Goal: Task Accomplishment & Management: Manage account settings

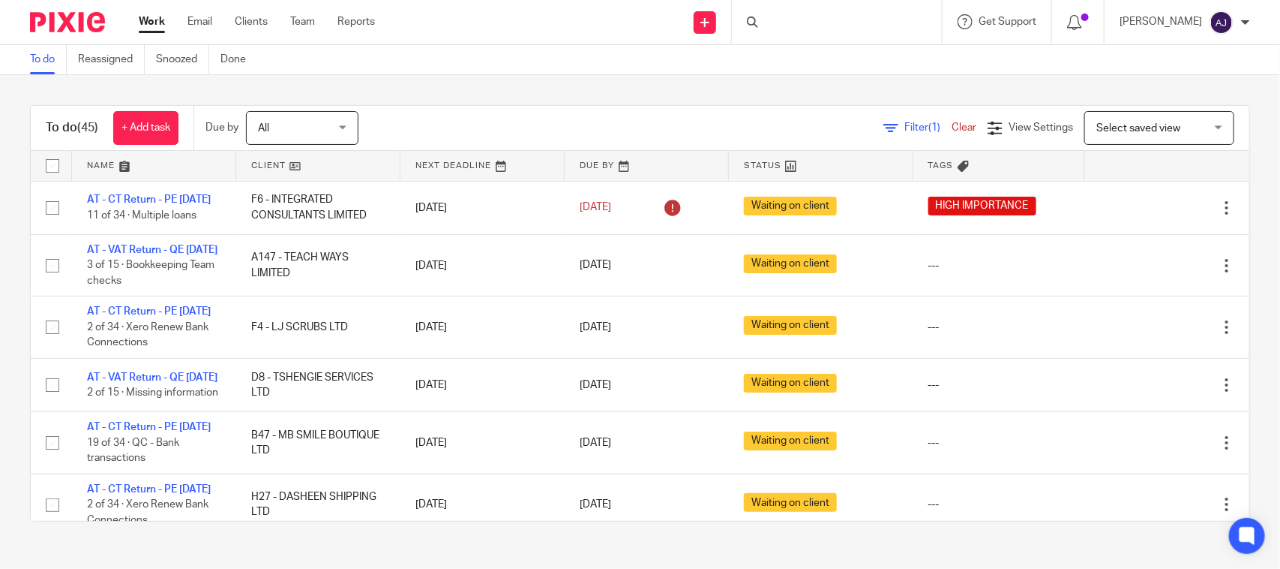
click at [675, 98] on div "To do (45) + Add task Due by All All [DATE] [DATE] This week Next week This mon…" at bounding box center [640, 313] width 1280 height 476
click at [672, 110] on div "To do (45) + Add task Due by All All Today Tomorrow This week Next week This mo…" at bounding box center [640, 128] width 1219 height 45
click at [623, 90] on div "To do (45) + Add task Due by All All Today Tomorrow This week Next week This mo…" at bounding box center [640, 313] width 1280 height 476
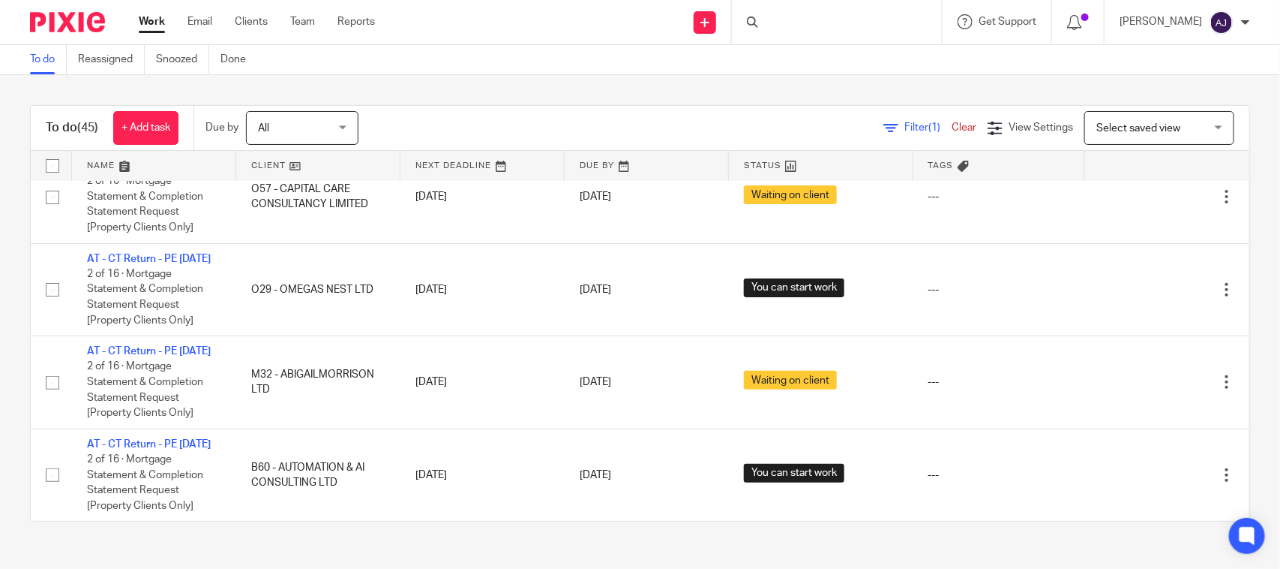
scroll to position [3426, 0]
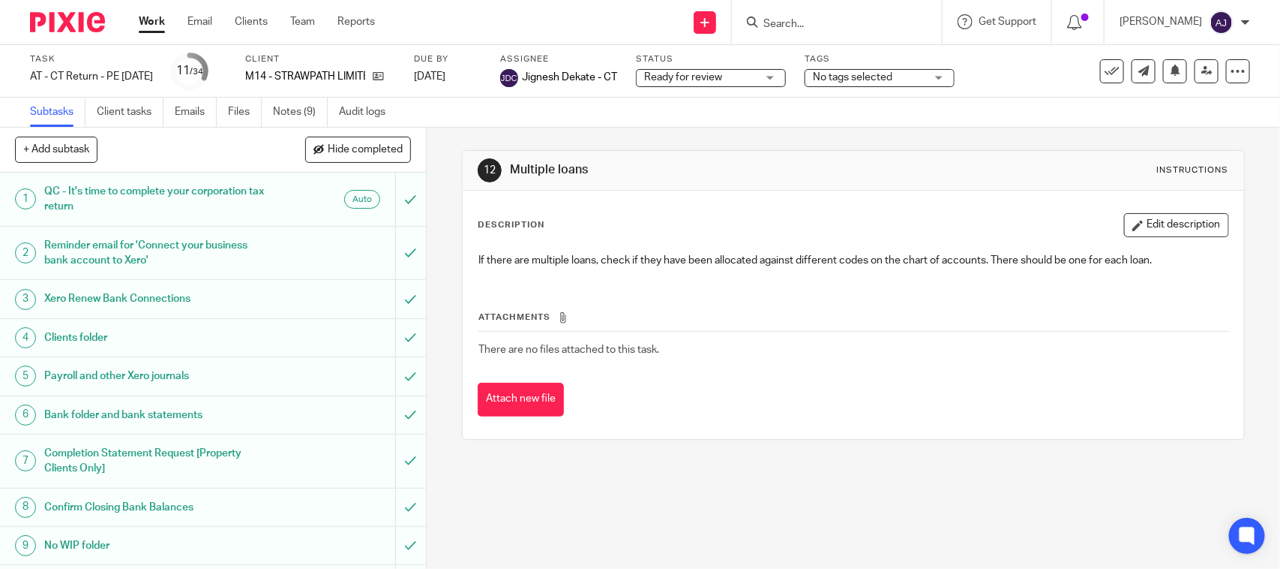
click at [530, 20] on div "Send new email Create task Add client Request signature Get Support Contact Sup…" at bounding box center [839, 22] width 883 height 44
drag, startPoint x: 594, startPoint y: 162, endPoint x: 507, endPoint y: 167, distance: 87.1
click at [510, 167] on h1 "Multiple loans" at bounding box center [698, 170] width 376 height 16
drag, startPoint x: 485, startPoint y: 135, endPoint x: 477, endPoint y: 124, distance: 13.5
click at [485, 133] on div "12 Multiple loans Instructions Description Edit description If there are multip…" at bounding box center [853, 295] width 782 height 335
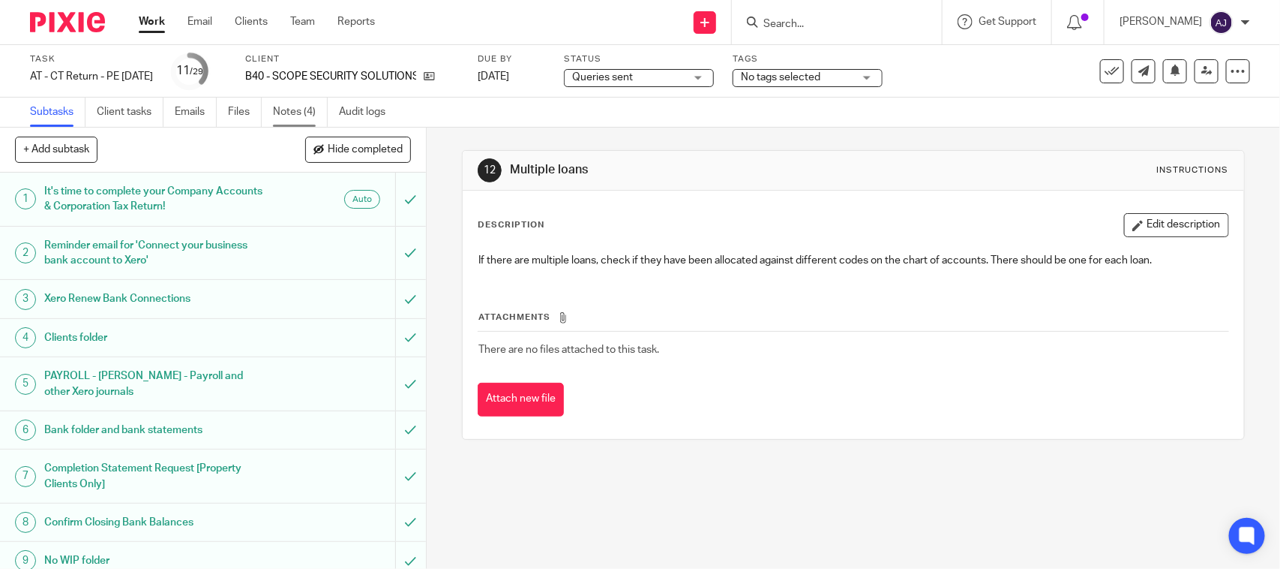
click at [298, 116] on link "Notes (4)" at bounding box center [300, 112] width 55 height 29
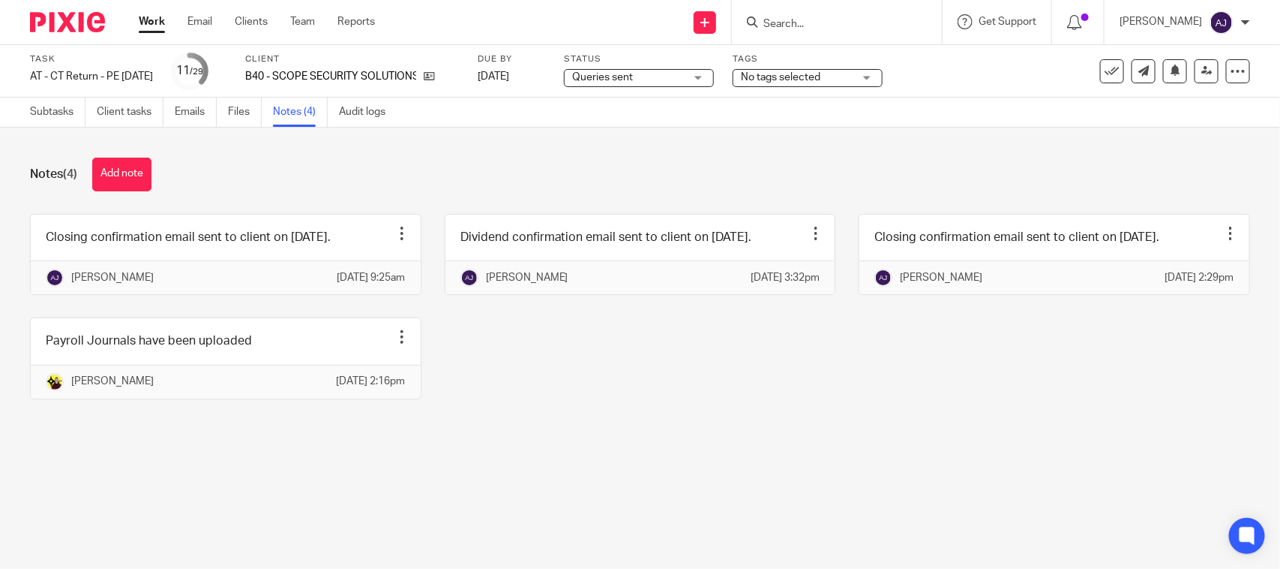
click at [499, 346] on div "Closing confirmation email sent to client on 24-09-2025. Edit note Delete note …" at bounding box center [629, 318] width 1244 height 208
click at [428, 422] on div "Closing confirmation email sent to client on 24-09-2025. Edit note Delete note …" at bounding box center [629, 318] width 1244 height 208
click at [500, 422] on div "Closing confirmation email sent to client on 24-09-2025. Edit note Delete note …" at bounding box center [629, 318] width 1244 height 208
click at [602, 174] on div "Notes (4) Add note" at bounding box center [640, 175] width 1220 height 34
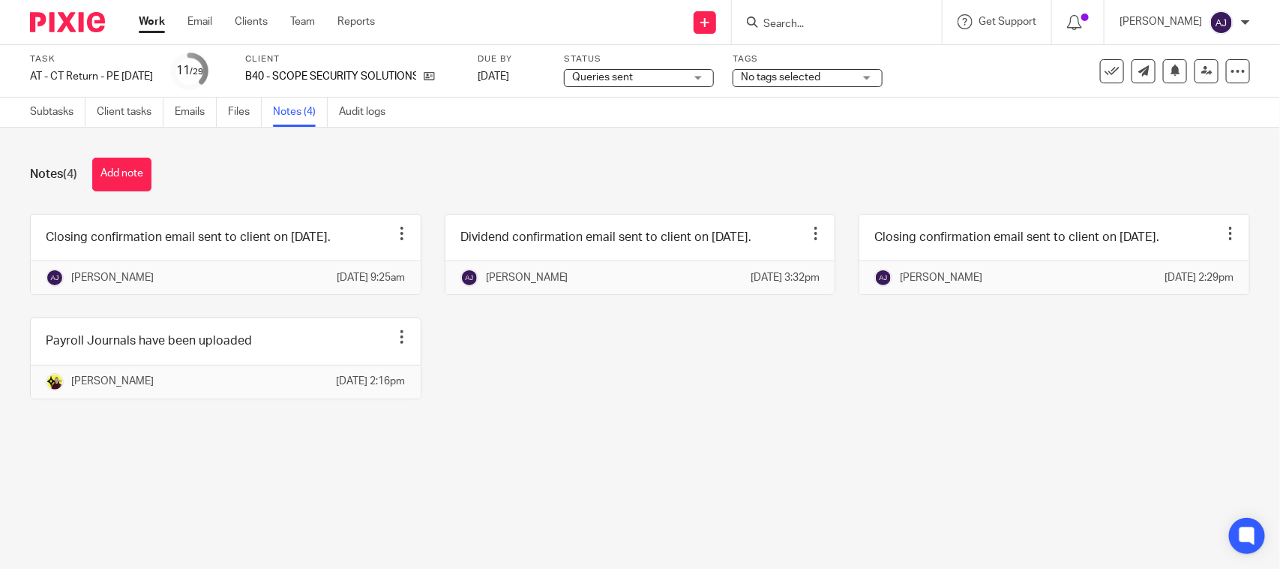
click at [626, 452] on div "Notes (4) Add note Closing confirmation email sent to client on 24-09-2025. Edi…" at bounding box center [640, 290] width 1280 height 324
click at [508, 411] on div "Closing confirmation email sent to client on 24-09-2025. Edit note Delete note …" at bounding box center [629, 318] width 1244 height 208
click at [884, 452] on div "Notes (4) Add note Closing confirmation email sent to client on 24-09-2025. Edi…" at bounding box center [640, 290] width 1280 height 324
click at [932, 349] on div "Closing confirmation email sent to client on 24-09-2025. Edit note Delete note …" at bounding box center [629, 318] width 1244 height 208
click at [571, 357] on div "Closing confirmation email sent to client on 24-09-2025. Edit note Delete note …" at bounding box center [629, 318] width 1244 height 208
